Goal: Task Accomplishment & Management: Complete application form

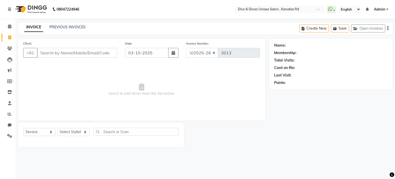
select select "7588"
select select "service"
click at [88, 56] on input "Client" at bounding box center [77, 53] width 80 height 10
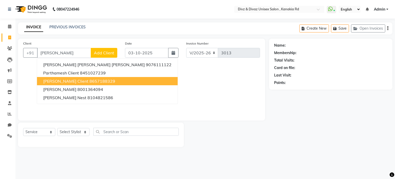
click at [89, 81] on ngb-highlight "8657188329" at bounding box center [102, 80] width 26 height 5
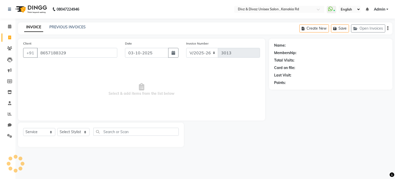
type input "8657188329"
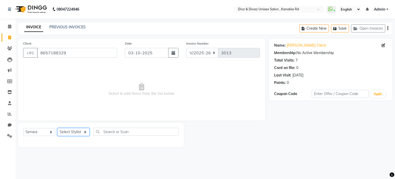
click at [85, 136] on select "Select Stylist [PERSON_NAME] Kailash [PERSON_NAME] Prem [PERSON_NAME]" at bounding box center [73, 132] width 32 height 8
select select "67195"
click at [57, 128] on select "Select Stylist [PERSON_NAME] Kailash [PERSON_NAME] Prem [PERSON_NAME]" at bounding box center [73, 132] width 32 height 8
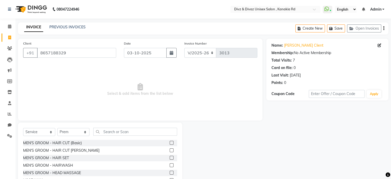
click at [170, 143] on label at bounding box center [172, 143] width 4 height 4
click at [170, 143] on input "checkbox" at bounding box center [171, 142] width 3 height 3
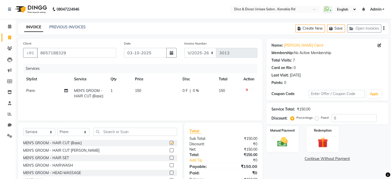
checkbox input "false"
click at [141, 93] on td "150" at bounding box center [156, 93] width 48 height 17
select select "67195"
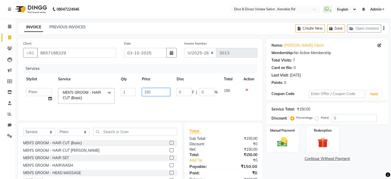
click at [151, 92] on input "150" at bounding box center [156, 92] width 28 height 8
type input "1"
type input "200"
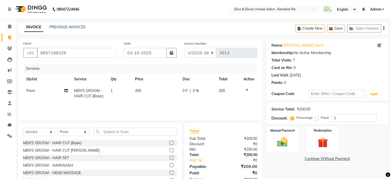
click at [225, 93] on td "200" at bounding box center [228, 93] width 25 height 17
select select "67195"
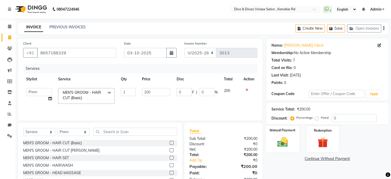
click at [280, 136] on img at bounding box center [282, 142] width 17 height 12
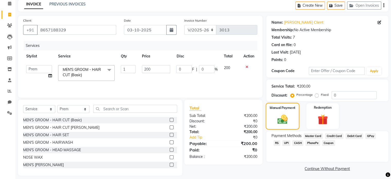
scroll to position [27, 0]
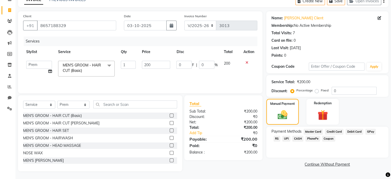
click at [292, 137] on span "CASH" at bounding box center [297, 138] width 11 height 6
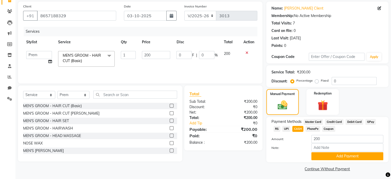
scroll to position [39, 0]
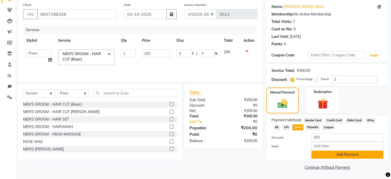
click at [332, 156] on button "Add Payment" at bounding box center [347, 154] width 72 height 8
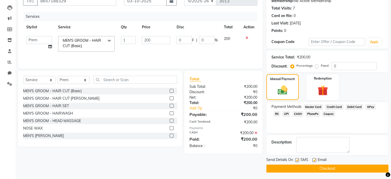
scroll to position [53, 0]
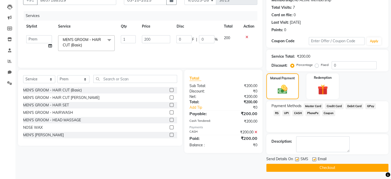
click at [328, 167] on button "Checkout" at bounding box center [327, 167] width 122 height 8
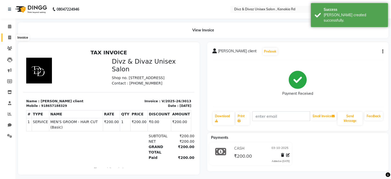
click at [9, 36] on icon at bounding box center [9, 37] width 3 height 4
select select "service"
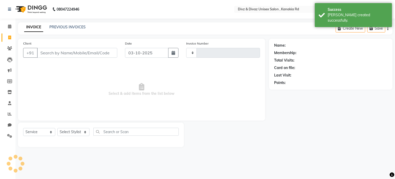
type input "3014"
select select "7588"
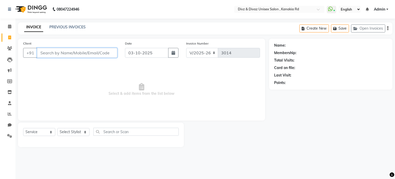
click at [60, 52] on input "Client" at bounding box center [77, 53] width 80 height 10
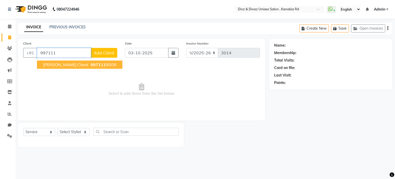
click at [90, 65] on span "997111" at bounding box center [97, 64] width 15 height 5
type input "9971119509"
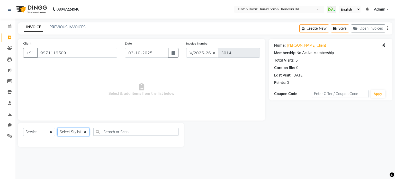
drag, startPoint x: 72, startPoint y: 130, endPoint x: 70, endPoint y: 110, distance: 19.7
click at [70, 110] on div "Client [PHONE_NUMBER] Date [DATE] Invoice Number V/2025 V/[PHONE_NUMBER] Select…" at bounding box center [141, 93] width 255 height 108
select select "67195"
click at [57, 128] on select "Select Stylist [PERSON_NAME] Kailash [PERSON_NAME] Prem [PERSON_NAME]" at bounding box center [73, 132] width 32 height 8
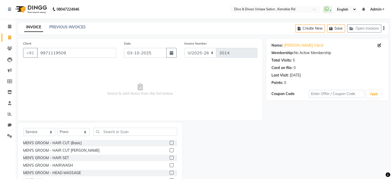
click at [170, 143] on label at bounding box center [172, 143] width 4 height 4
click at [170, 143] on input "checkbox" at bounding box center [171, 142] width 3 height 3
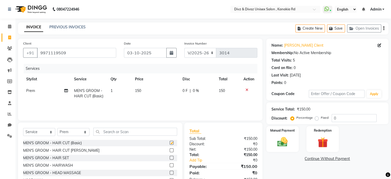
checkbox input "false"
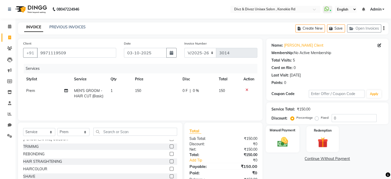
scroll to position [72, 0]
click at [284, 139] on img at bounding box center [282, 142] width 17 height 12
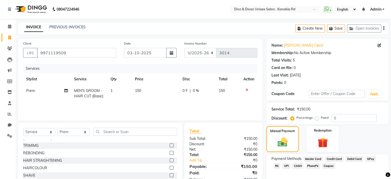
click at [282, 166] on span "UPI" at bounding box center [286, 166] width 8 height 6
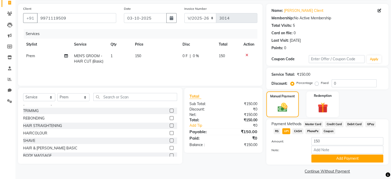
scroll to position [39, 0]
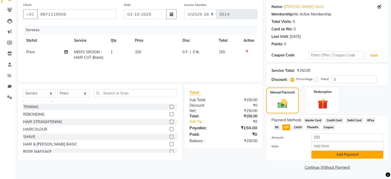
click at [335, 156] on button "Add Payment" at bounding box center [347, 154] width 72 height 8
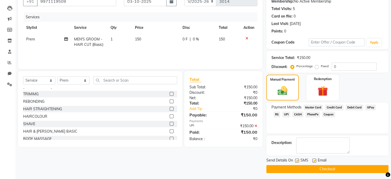
scroll to position [53, 0]
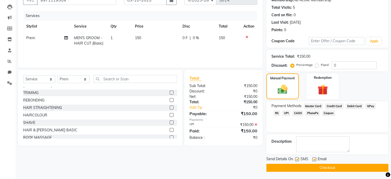
click at [329, 166] on button "Checkout" at bounding box center [327, 167] width 122 height 8
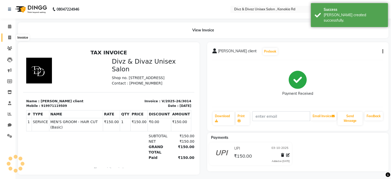
click at [9, 35] on span at bounding box center [9, 38] width 9 height 6
select select "7588"
select select "service"
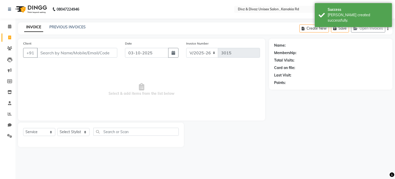
click at [48, 55] on input "Client" at bounding box center [77, 53] width 80 height 10
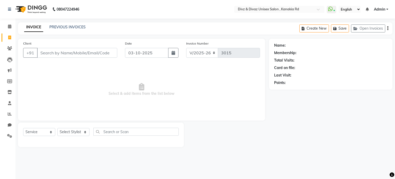
click at [64, 52] on input "Client" at bounding box center [77, 53] width 80 height 10
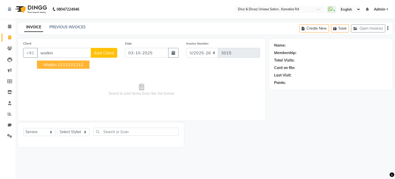
click at [64, 63] on ngb-highlight "1212121212" at bounding box center [71, 64] width 26 height 5
type input "1212121212"
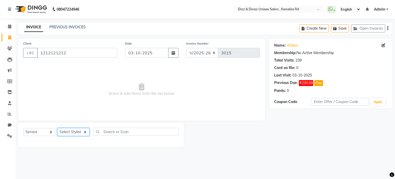
click at [79, 133] on select "Select Stylist [PERSON_NAME] Kailash [PERSON_NAME] Prem [PERSON_NAME]" at bounding box center [73, 132] width 32 height 8
select select "67339"
click at [57, 128] on select "Select Stylist [PERSON_NAME] Kailash [PERSON_NAME] Prem [PERSON_NAME]" at bounding box center [73, 132] width 32 height 8
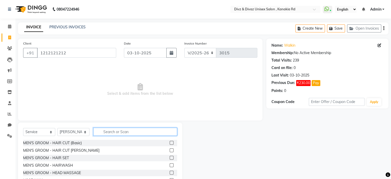
click at [120, 130] on input "text" at bounding box center [135, 131] width 84 height 8
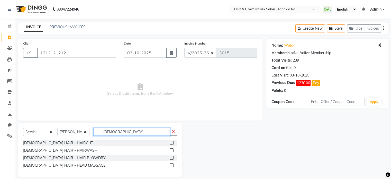
type input "[DEMOGRAPHIC_DATA]"
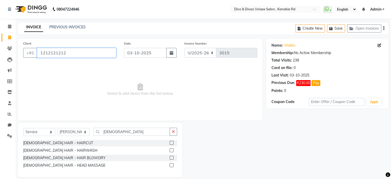
click at [105, 53] on input "1212121212" at bounding box center [76, 53] width 79 height 10
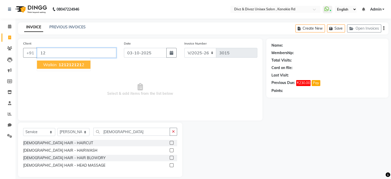
type input "1"
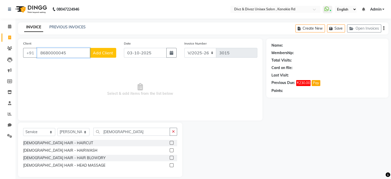
type input "8680000045"
click at [106, 52] on span "Add Client" at bounding box center [103, 52] width 20 height 5
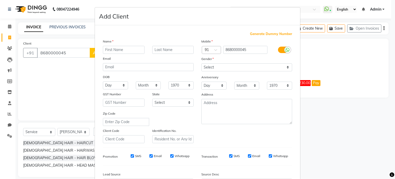
click at [109, 49] on input "text" at bounding box center [124, 50] width 42 height 8
type input "[PERSON_NAME]"
click at [230, 67] on select "Select [DEMOGRAPHIC_DATA] [DEMOGRAPHIC_DATA] Other Prefer Not To Say" at bounding box center [246, 67] width 91 height 8
select select "[DEMOGRAPHIC_DATA]"
click at [201, 63] on select "Select [DEMOGRAPHIC_DATA] [DEMOGRAPHIC_DATA] Other Prefer Not To Say" at bounding box center [246, 67] width 91 height 8
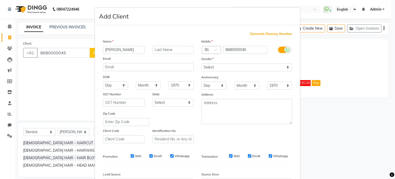
click at [193, 96] on div "State" at bounding box center [172, 94] width 49 height 7
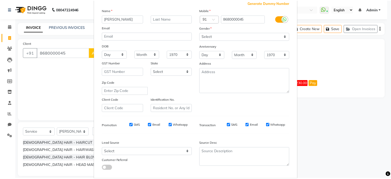
scroll to position [61, 0]
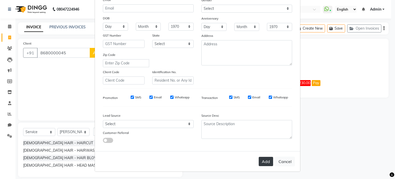
click at [269, 163] on button "Add" at bounding box center [265, 160] width 14 height 9
select select
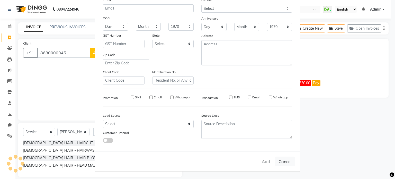
select select
checkbox input "false"
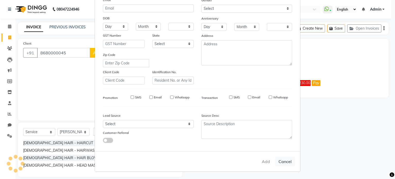
checkbox input "false"
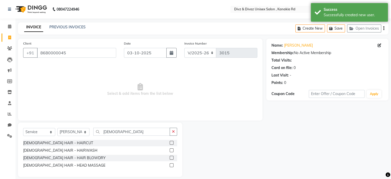
click at [170, 141] on div at bounding box center [171, 143] width 3 height 5
click at [172, 143] on label at bounding box center [172, 143] width 4 height 4
click at [172, 143] on input "checkbox" at bounding box center [171, 142] width 3 height 3
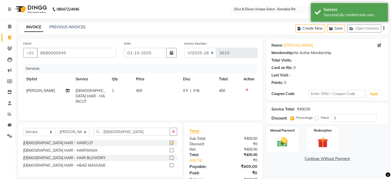
checkbox input "false"
click at [141, 94] on td "400" at bounding box center [156, 96] width 47 height 22
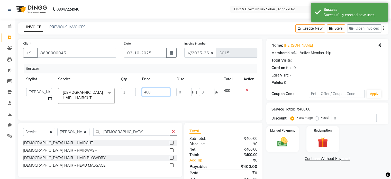
click at [147, 93] on input "400" at bounding box center [156, 92] width 28 height 8
click at [149, 93] on input "400" at bounding box center [156, 92] width 28 height 8
type input "250"
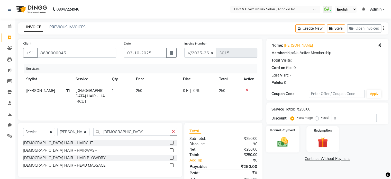
click at [286, 149] on div "Manual Payment" at bounding box center [282, 138] width 34 height 26
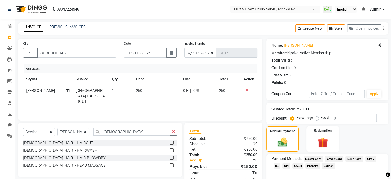
click at [282, 165] on span "UPI" at bounding box center [286, 166] width 8 height 6
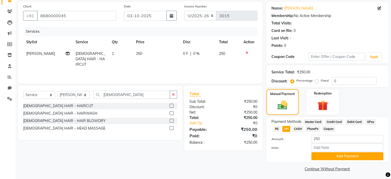
scroll to position [39, 0]
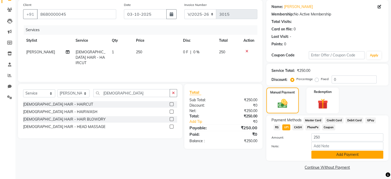
click at [331, 153] on button "Add Payment" at bounding box center [347, 154] width 72 height 8
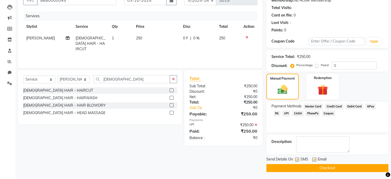
scroll to position [53, 0]
click at [336, 166] on button "Checkout" at bounding box center [327, 167] width 122 height 8
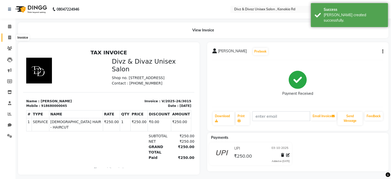
click at [8, 36] on icon at bounding box center [9, 37] width 3 height 4
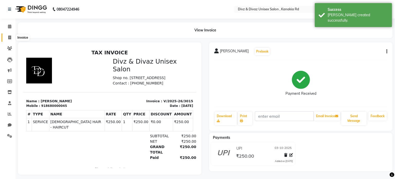
select select "service"
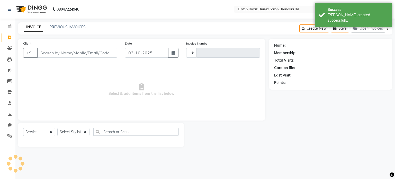
type input "3016"
select select "7588"
click at [61, 54] on input "Client" at bounding box center [77, 53] width 80 height 10
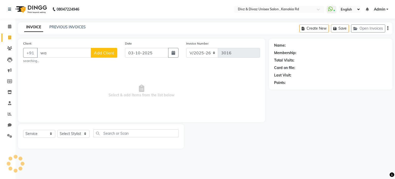
type input "w"
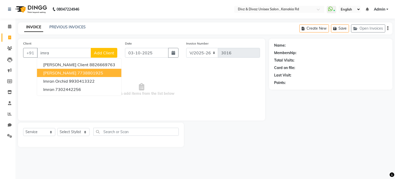
click at [68, 72] on span "[PERSON_NAME]" at bounding box center [59, 72] width 33 height 5
type input "7738801925"
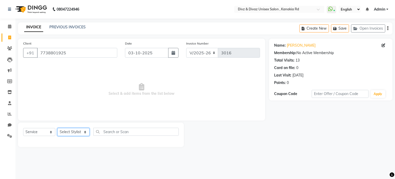
click at [77, 133] on select "Select Stylist [PERSON_NAME] Kailash [PERSON_NAME] Prem [PERSON_NAME]" at bounding box center [73, 132] width 32 height 8
select select "92008"
click at [57, 128] on select "Select Stylist [PERSON_NAME] Kailash [PERSON_NAME] Prem [PERSON_NAME]" at bounding box center [73, 132] width 32 height 8
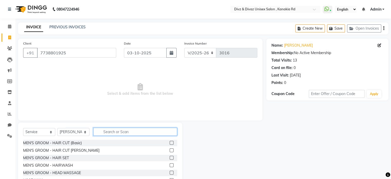
click at [130, 130] on input "text" at bounding box center [135, 131] width 84 height 8
type input "bear"
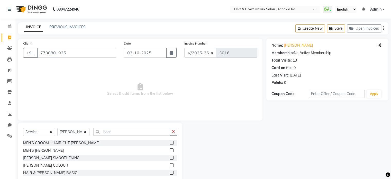
click at [173, 150] on label at bounding box center [172, 150] width 4 height 4
click at [173, 150] on input "checkbox" at bounding box center [171, 149] width 3 height 3
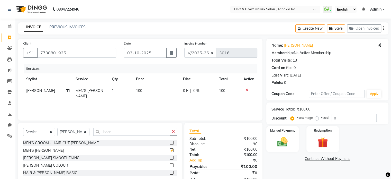
checkbox input "false"
click at [273, 141] on div "Manual Payment" at bounding box center [282, 138] width 34 height 26
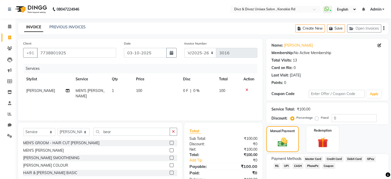
click at [282, 167] on span "UPI" at bounding box center [286, 166] width 8 height 6
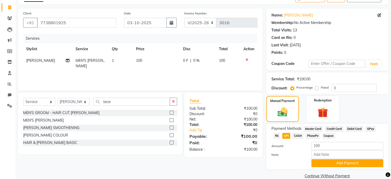
scroll to position [31, 0]
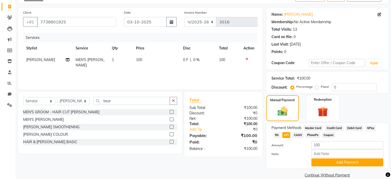
click at [292, 135] on span "CASH" at bounding box center [297, 135] width 11 height 6
click at [323, 161] on button "Add Payment" at bounding box center [347, 162] width 72 height 8
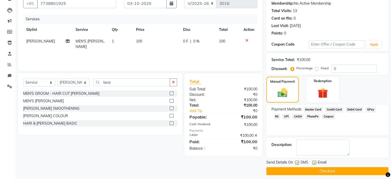
scroll to position [53, 0]
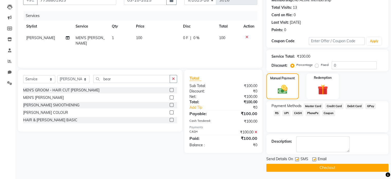
click at [327, 167] on button "Checkout" at bounding box center [327, 167] width 122 height 8
